Goal: Navigation & Orientation: Find specific page/section

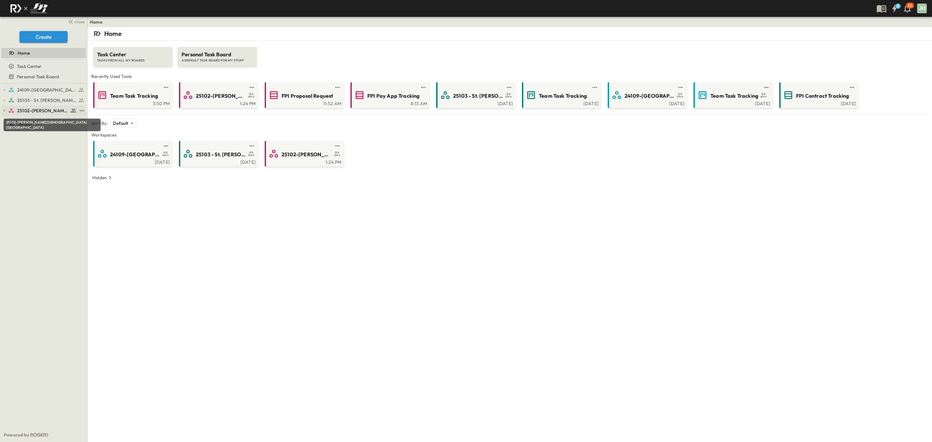
click at [31, 110] on span "25102-[PERSON_NAME][DEMOGRAPHIC_DATA][GEOGRAPHIC_DATA]" at bounding box center [42, 110] width 51 height 6
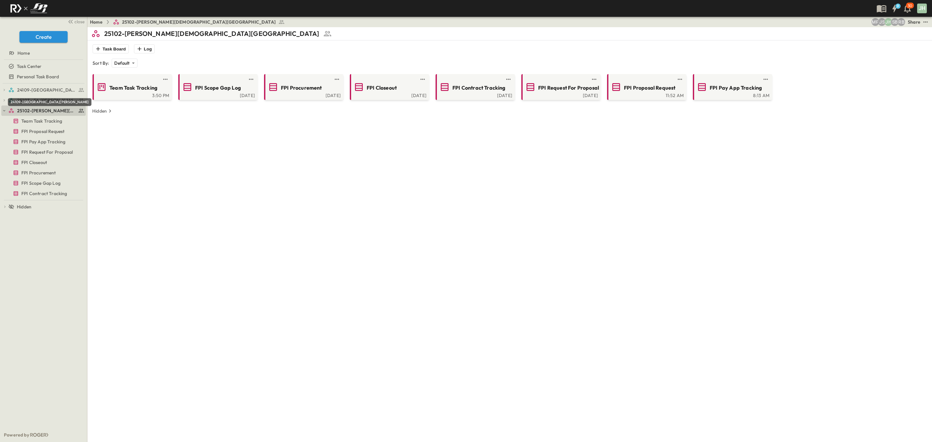
click at [41, 99] on div "24109-[GEOGRAPHIC_DATA][PERSON_NAME]" at bounding box center [50, 102] width 84 height 8
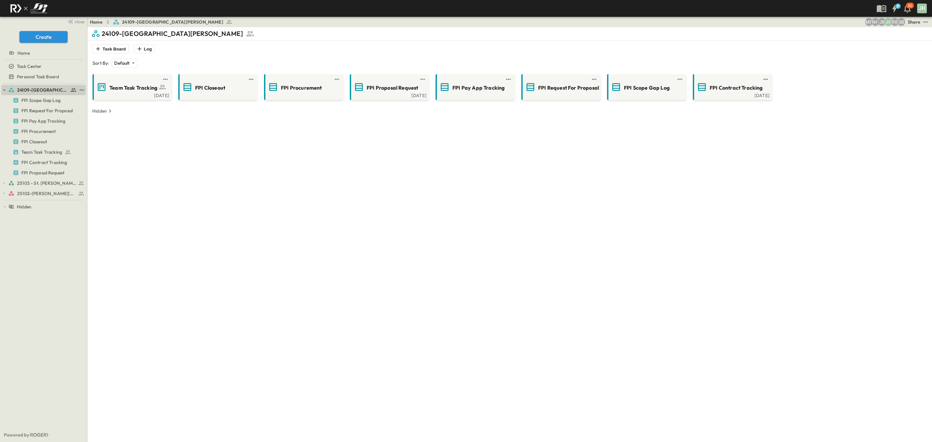
click at [5, 88] on icon "button" at bounding box center [4, 90] width 5 height 5
click at [30, 98] on span "25103 - St. [PERSON_NAME] Phase 2" at bounding box center [42, 100] width 51 height 6
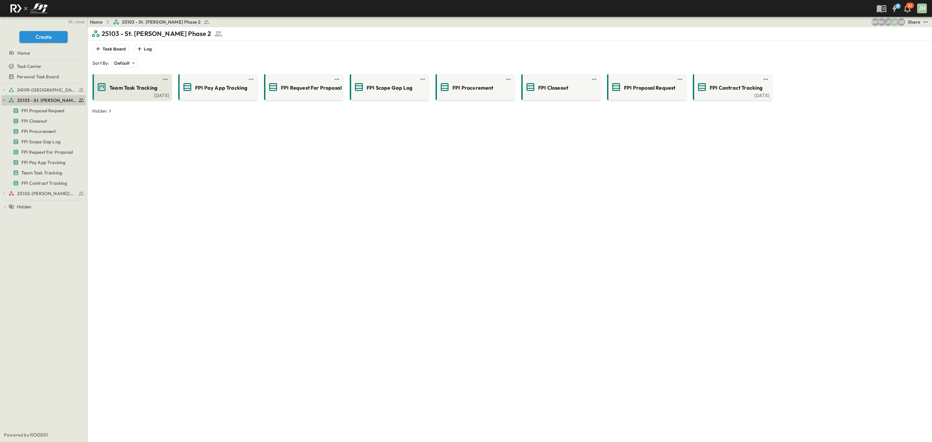
click at [123, 89] on span "Team Task Tracking" at bounding box center [133, 87] width 48 height 7
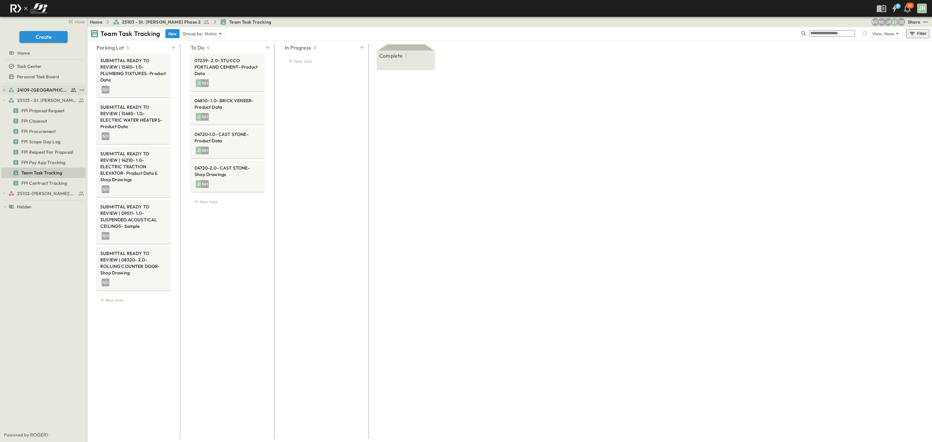
click at [4, 86] on div "24109-[GEOGRAPHIC_DATA][PERSON_NAME]" at bounding box center [43, 90] width 84 height 10
click at [27, 89] on span "24109-[GEOGRAPHIC_DATA][PERSON_NAME]" at bounding box center [42, 90] width 51 height 6
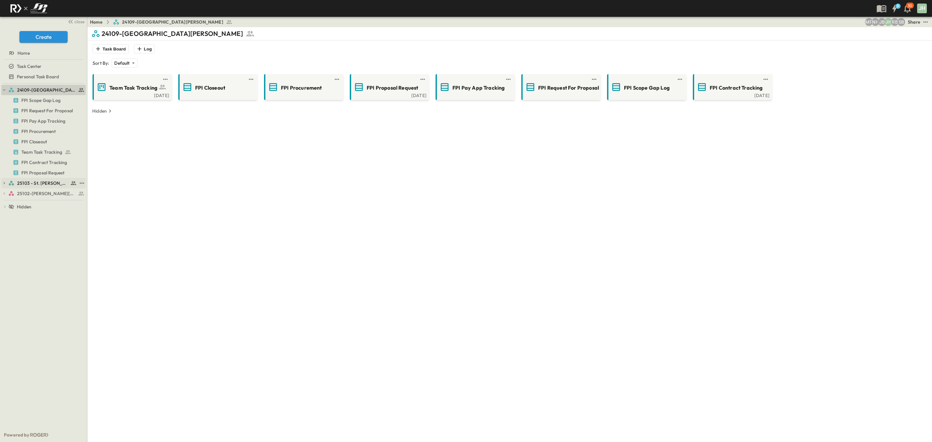
click at [34, 178] on div "25103 - St. [PERSON_NAME] Phase 2" at bounding box center [43, 183] width 84 height 10
click at [32, 180] on link "25103 - St. [PERSON_NAME] Phase 2" at bounding box center [42, 183] width 68 height 9
